Goal: Task Accomplishment & Management: Use online tool/utility

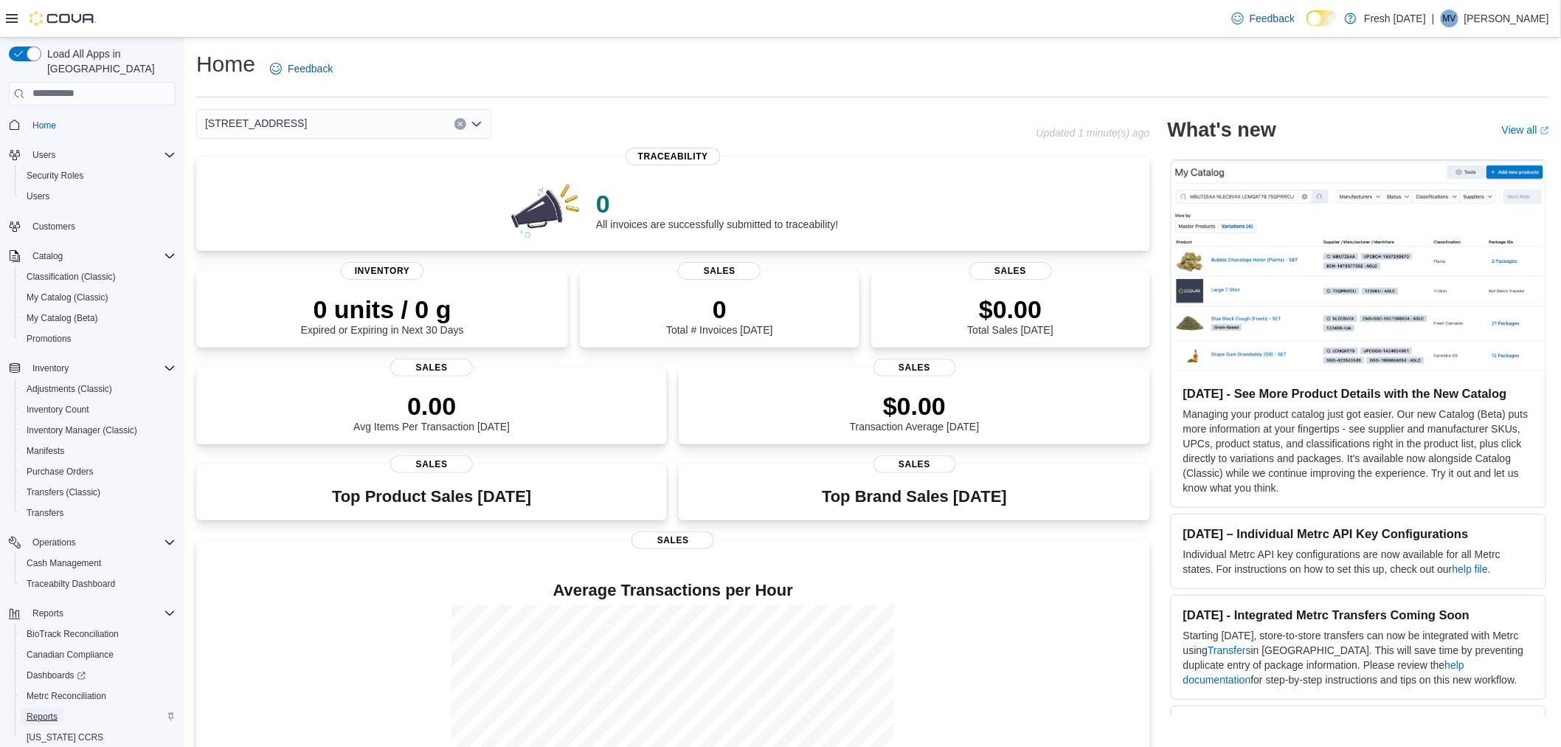
click at [48, 711] on span "Reports" at bounding box center [42, 717] width 31 height 12
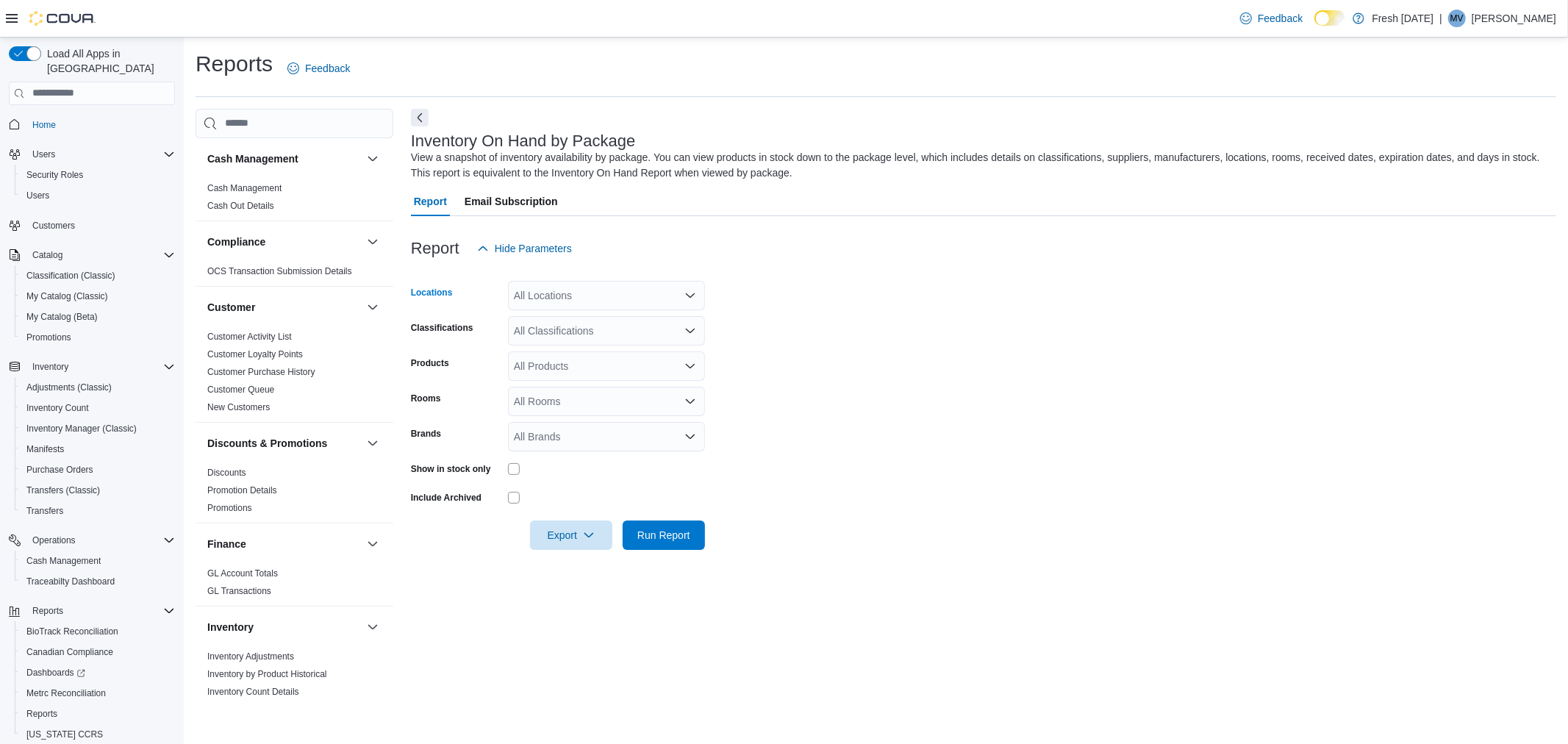
click at [686, 295] on icon "Open list of options" at bounding box center [689, 295] width 9 height 4
click at [596, 337] on span "[STREET_ADDRESS]" at bounding box center [591, 341] width 102 height 15
click at [934, 329] on form "Locations [STREET_ADDRESS] All Classifications Products All Products Rooms All …" at bounding box center [983, 406] width 1146 height 287
click at [700, 333] on div "All Classifications" at bounding box center [607, 331] width 197 height 30
click at [570, 372] on span "Cannabis" at bounding box center [562, 375] width 44 height 15
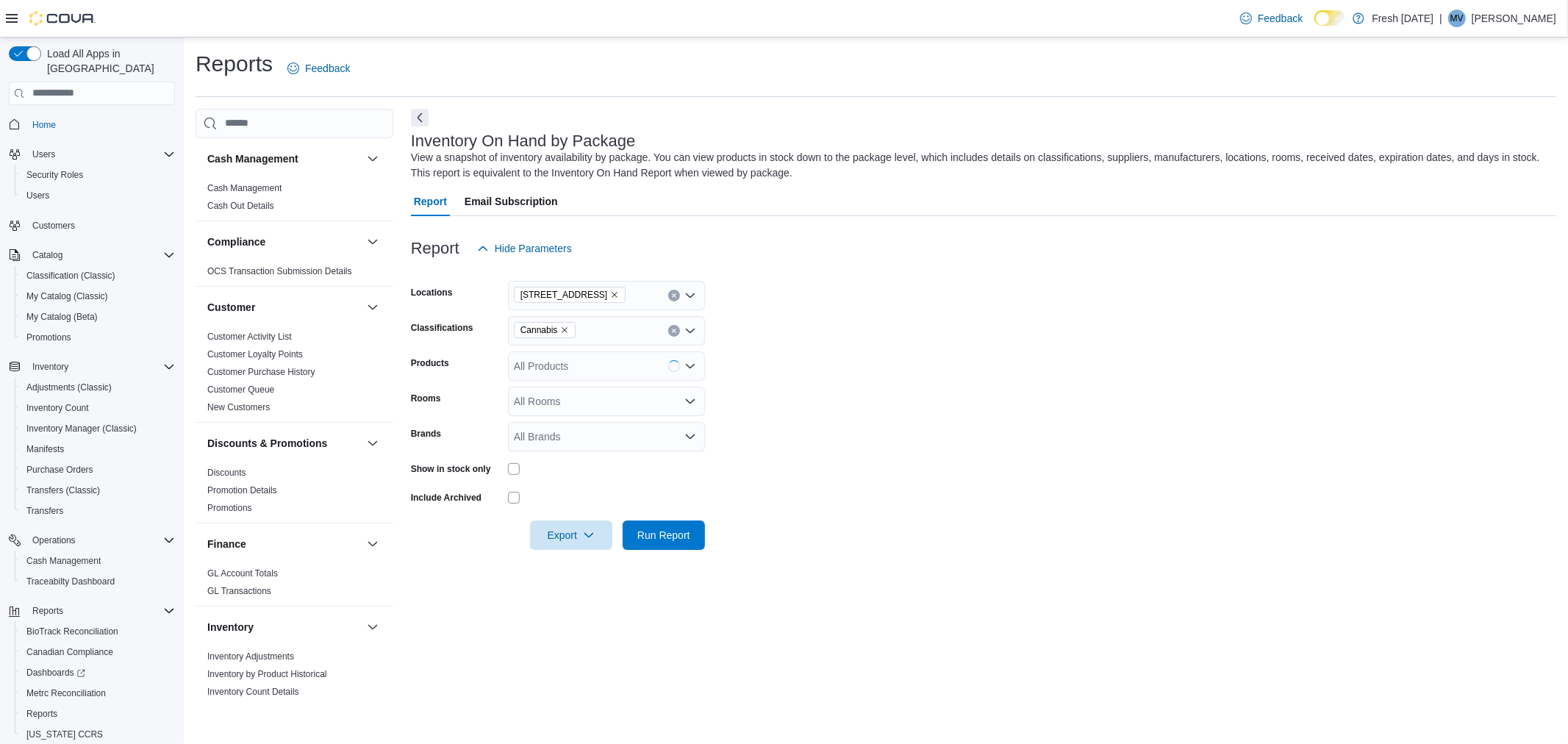
click at [1060, 269] on div at bounding box center [983, 272] width 1146 height 18
click at [686, 528] on span "Run Report" at bounding box center [663, 534] width 53 height 15
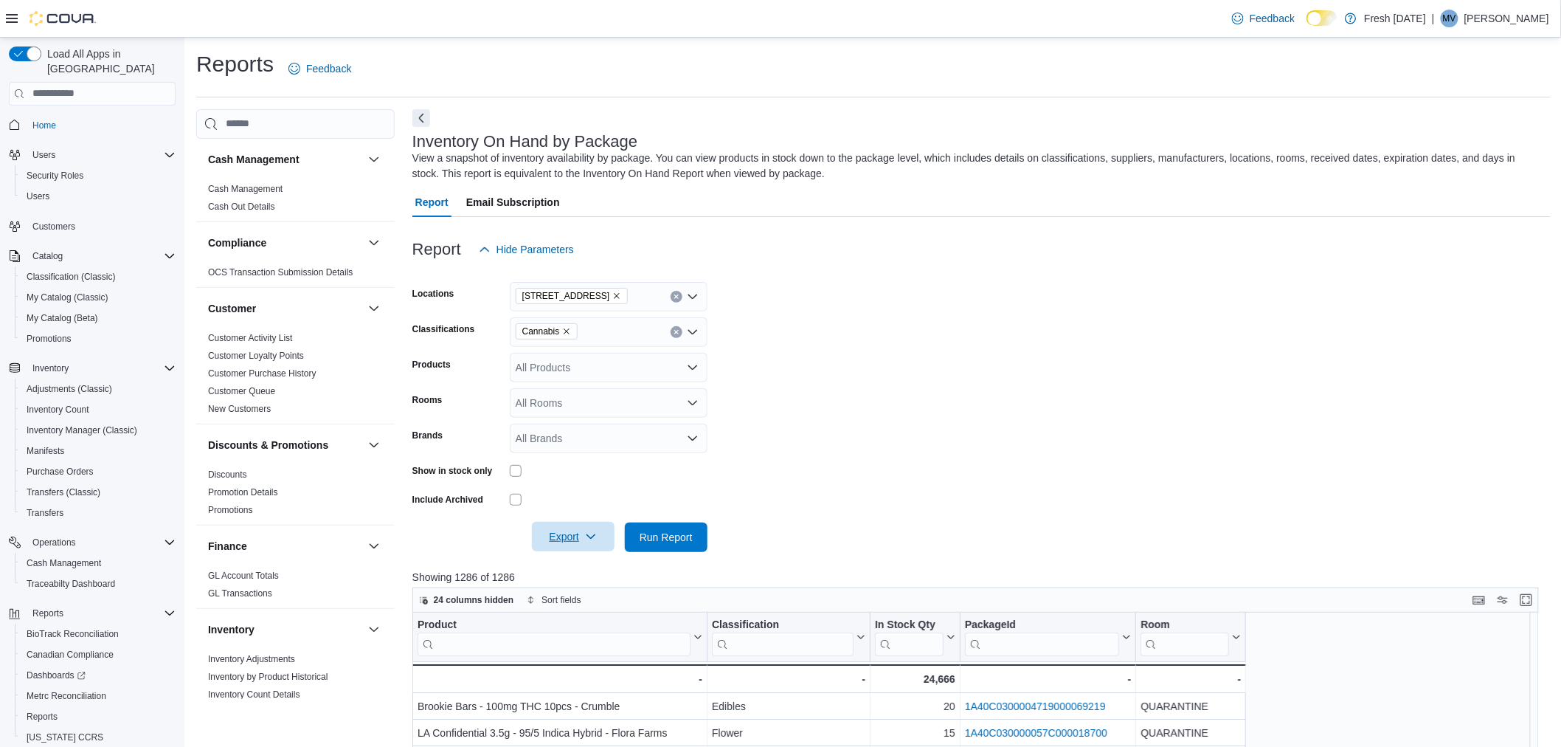
click at [588, 534] on icon "button" at bounding box center [591, 537] width 12 height 12
click at [584, 556] on button "Export to Excel" at bounding box center [576, 566] width 84 height 30
